Goal: Transaction & Acquisition: Subscribe to service/newsletter

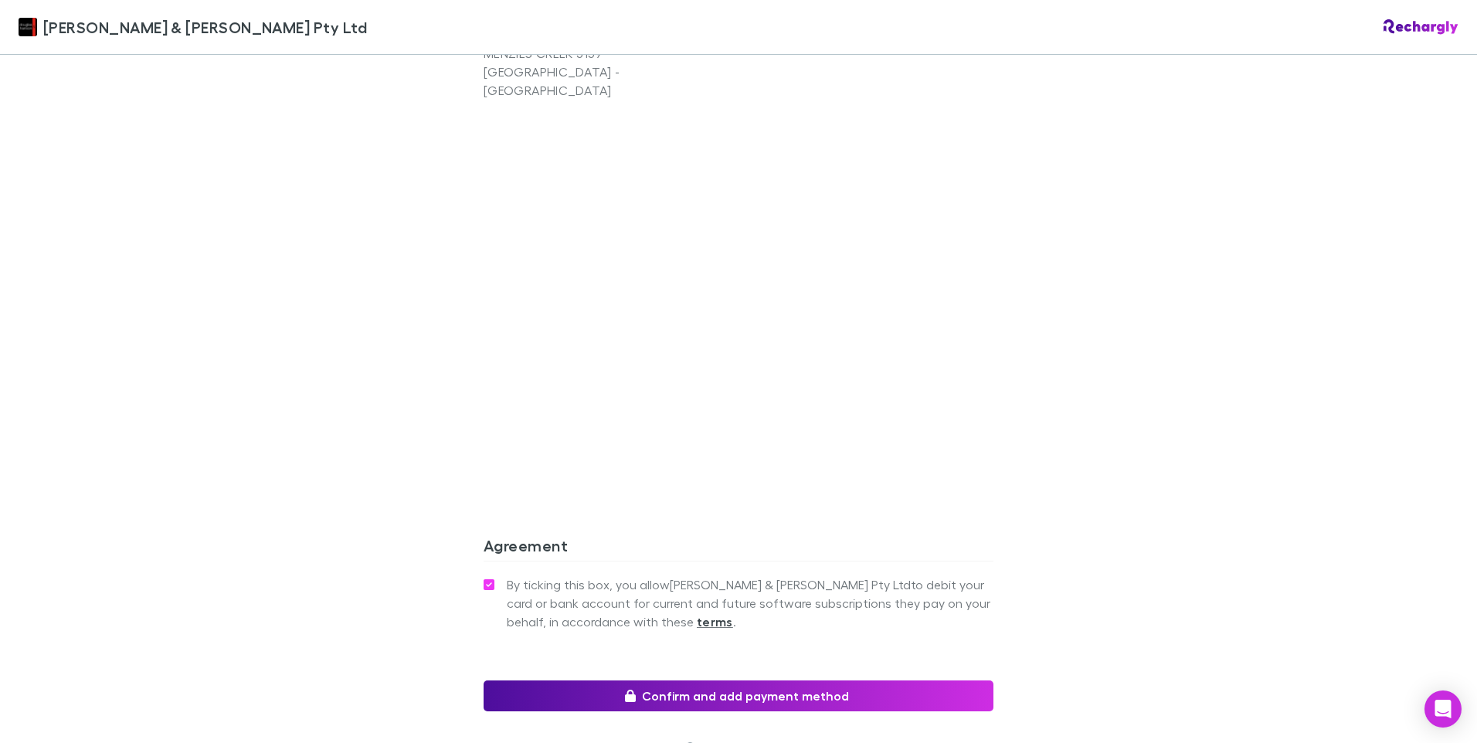
scroll to position [1223, 0]
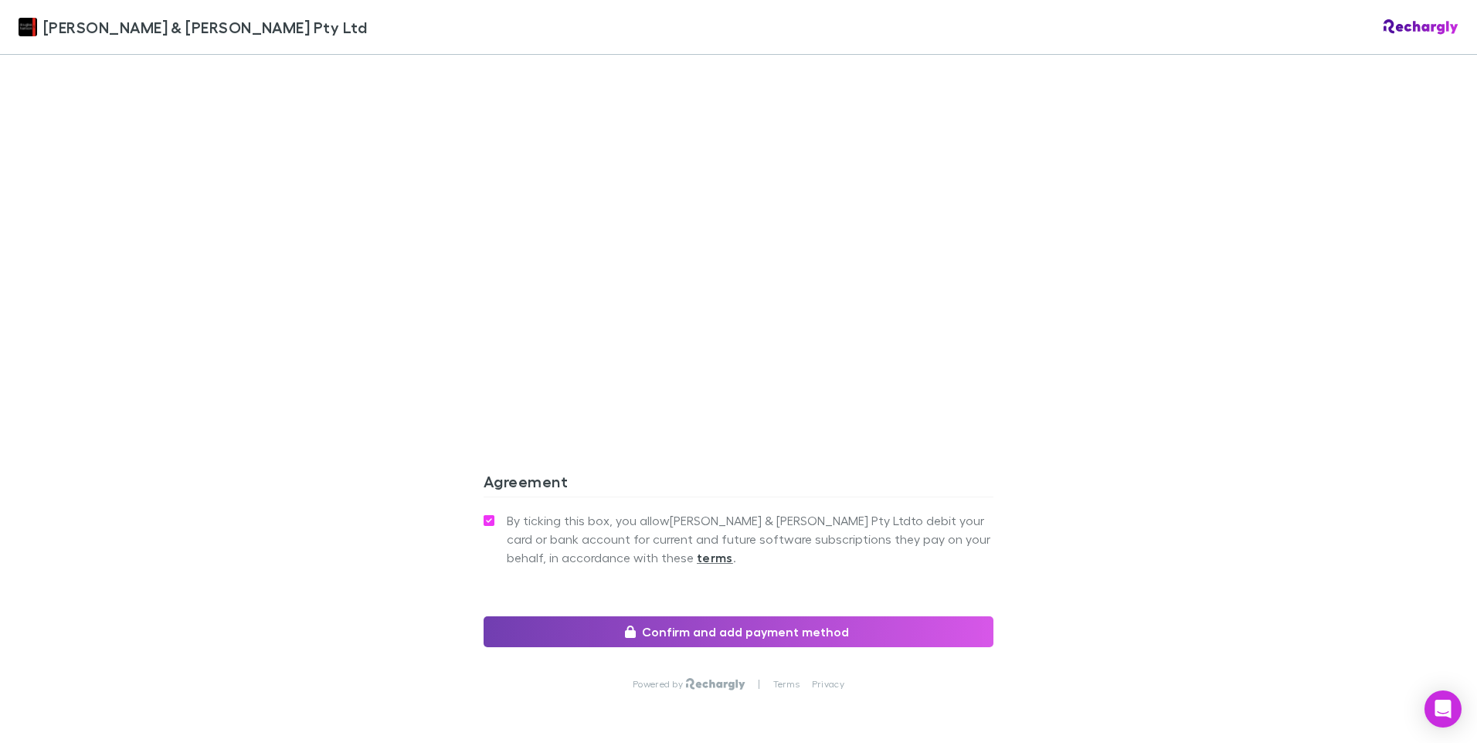
click at [712, 617] on button "Confirm and add payment method" at bounding box center [739, 632] width 510 height 31
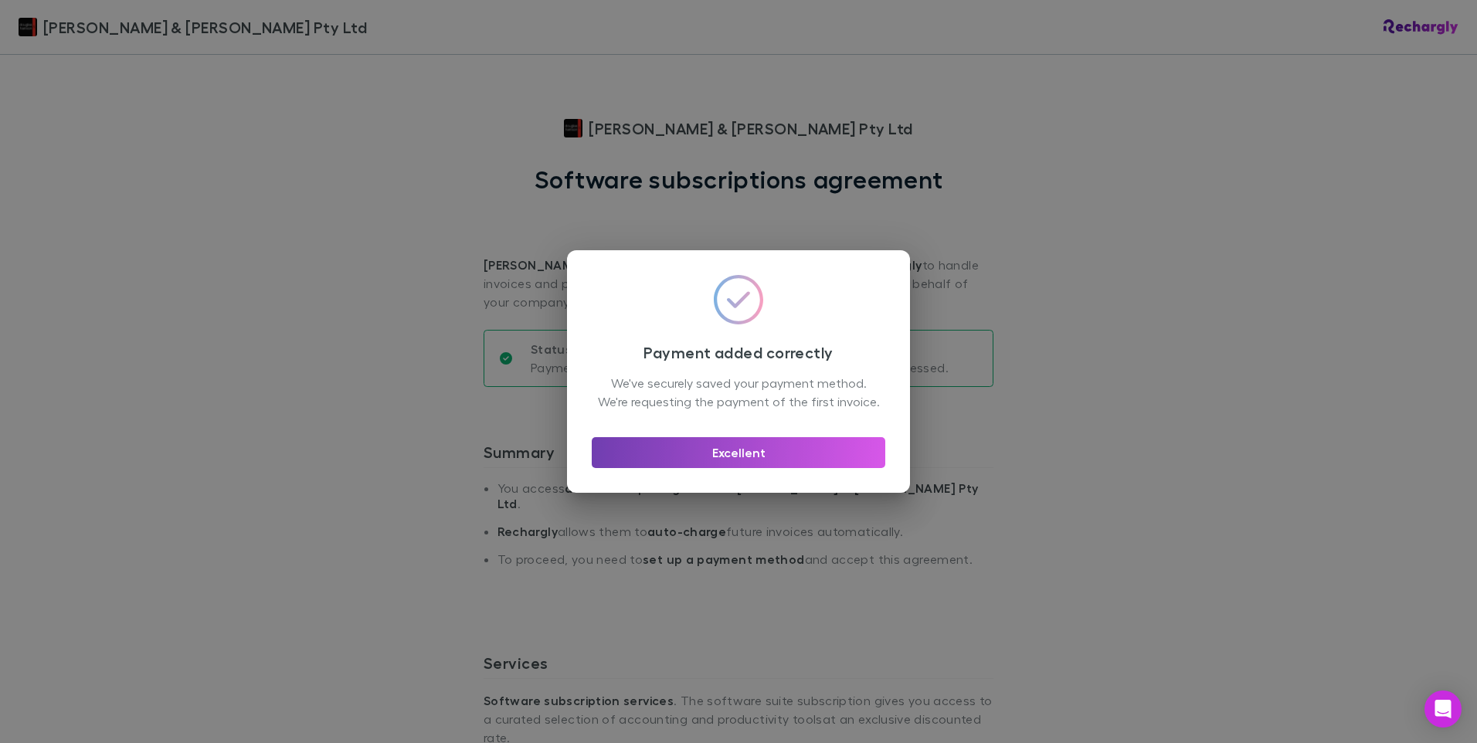
click at [748, 457] on button "Excellent" at bounding box center [739, 452] width 294 height 31
